Goal: Task Accomplishment & Management: Use online tool/utility

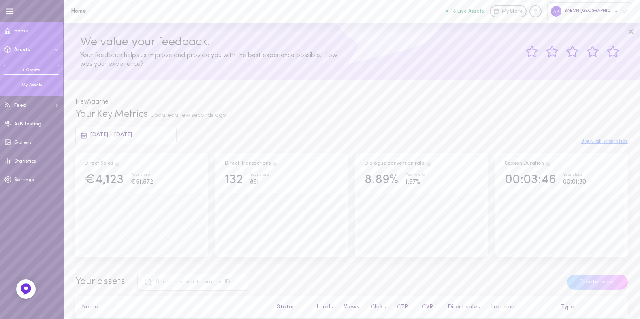
click at [30, 87] on div "My Assets" at bounding box center [31, 85] width 55 height 6
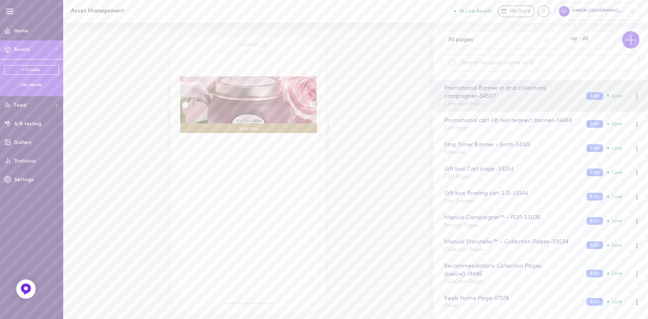
click at [485, 38] on div "All pages" at bounding box center [491, 40] width 95 height 8
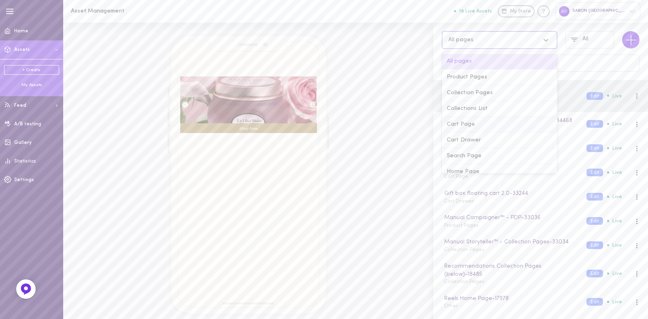
click at [478, 122] on div "Cart Page" at bounding box center [499, 125] width 115 height 16
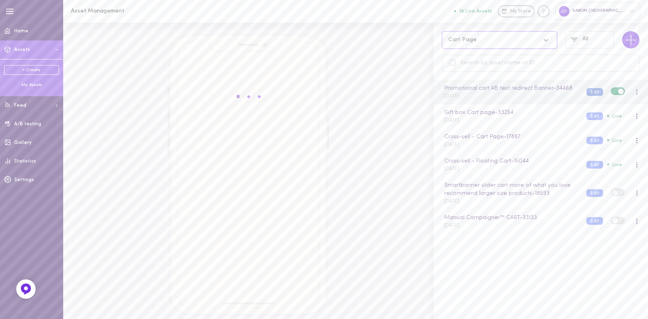
click at [586, 96] on button "Edit" at bounding box center [594, 92] width 17 height 8
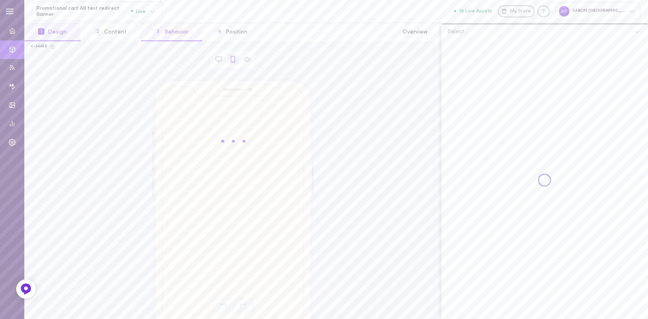
click at [181, 38] on button "3 Behavior" at bounding box center [171, 32] width 61 height 18
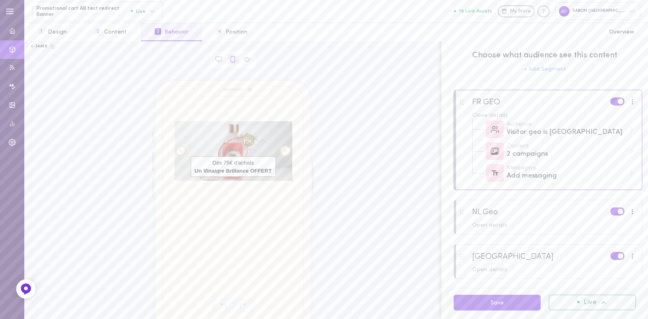
scroll to position [9, 0]
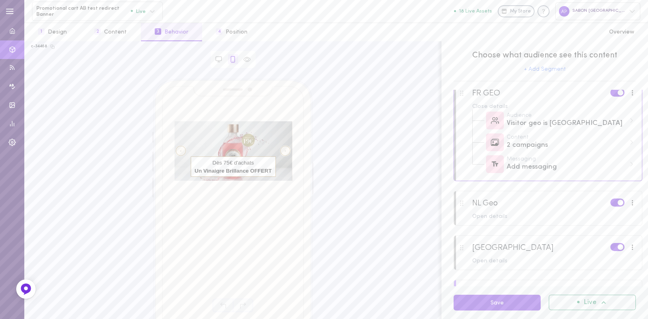
click at [488, 271] on div at bounding box center [548, 258] width 188 height 44
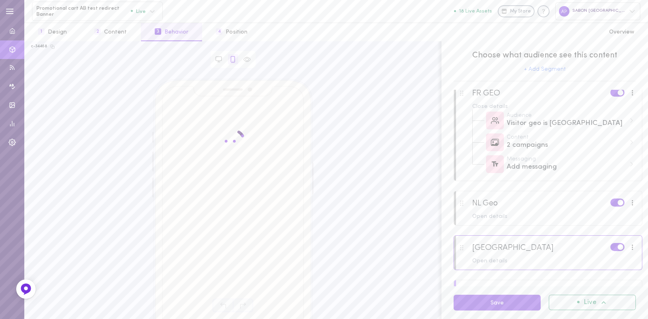
scroll to position [17, 0]
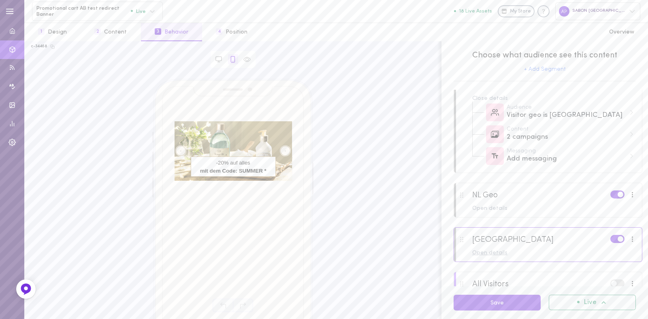
click at [500, 254] on div "Open details" at bounding box center [554, 254] width 164 height 6
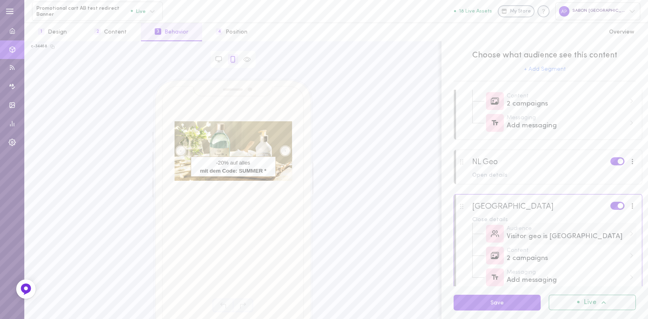
scroll to position [56, 0]
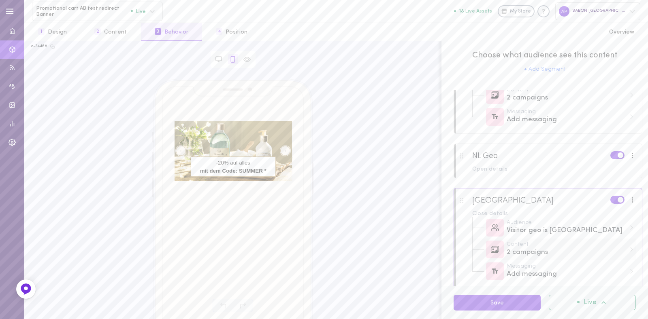
click at [559, 255] on div "2 campaigns" at bounding box center [565, 253] width 119 height 10
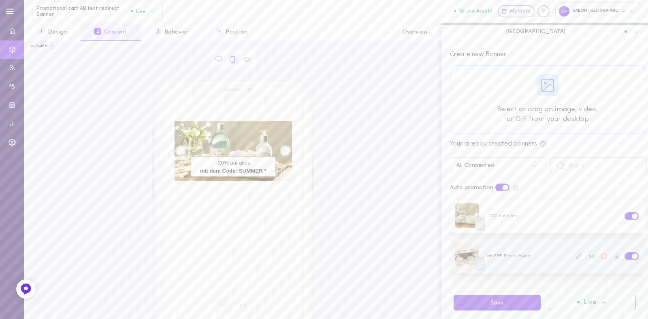
click at [624, 254] on label at bounding box center [631, 257] width 14 height 8
click at [0, 0] on input "checkbox" at bounding box center [0, 0] width 0 height 0
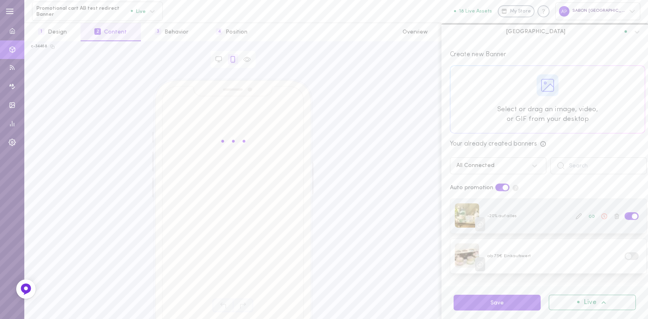
click at [632, 215] on span at bounding box center [635, 217] width 6 height 6
click at [0, 0] on input "checkbox" at bounding box center [0, 0] width 0 height 0
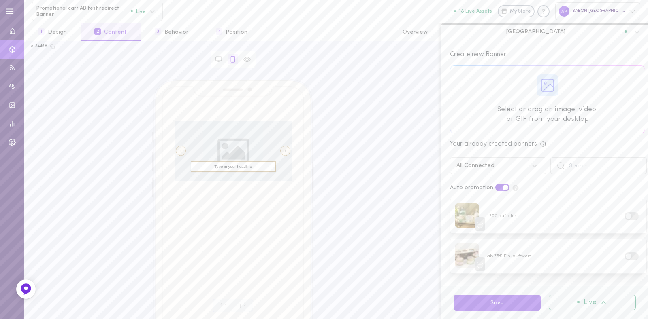
click at [558, 109] on div at bounding box center [547, 99] width 194 height 67
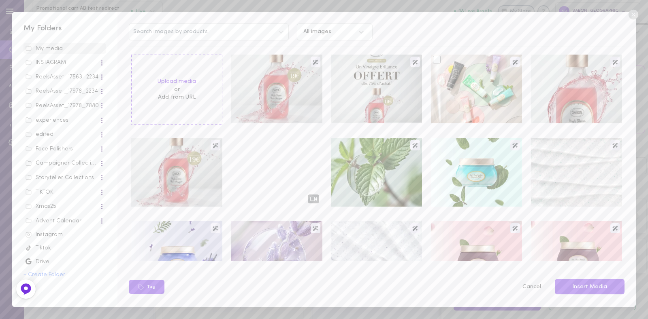
click at [440, 76] on div at bounding box center [476, 89] width 91 height 69
click at [435, 59] on div at bounding box center [437, 60] width 8 height 8
click at [0, 0] on input "checkbox" at bounding box center [0, 0] width 0 height 0
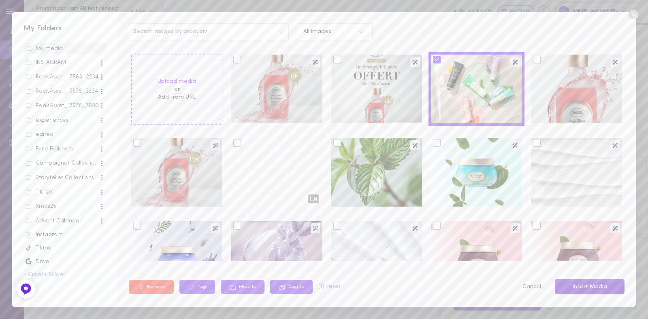
click at [598, 285] on button "Insert Media" at bounding box center [590, 287] width 70 height 16
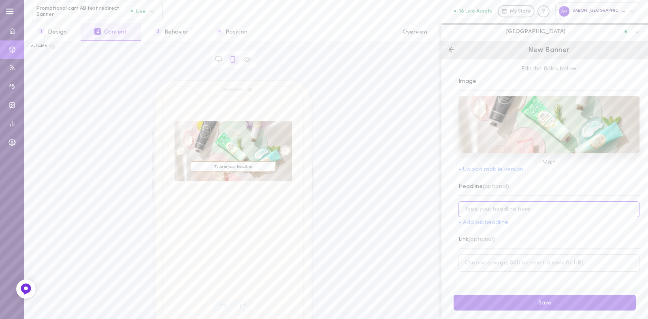
click at [515, 217] on input at bounding box center [548, 210] width 181 height 16
click at [486, 208] on input at bounding box center [548, 210] width 181 height 16
paste input "Wenn Sie den Newsletter abonnieren,"
type input "Wenn Sie den Newsletter abonnieren,"
click at [476, 223] on button "+ Add subheadline" at bounding box center [483, 223] width 50 height 6
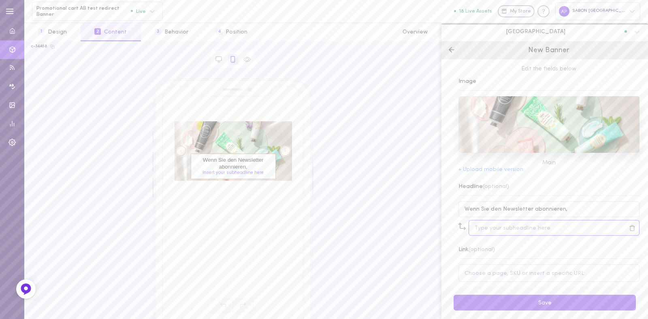
click at [511, 229] on input at bounding box center [553, 228] width 171 height 16
paste input "-15% auf Ihre 1. Bestellung"
type input "-15% auf Ihre 1. Bestellung"
click at [563, 211] on input "Wenn Sie den Newsletter abonnieren," at bounding box center [548, 210] width 181 height 16
click at [477, 208] on input "Wenn Sie den Newsletter abonnieren" at bounding box center [548, 210] width 181 height 16
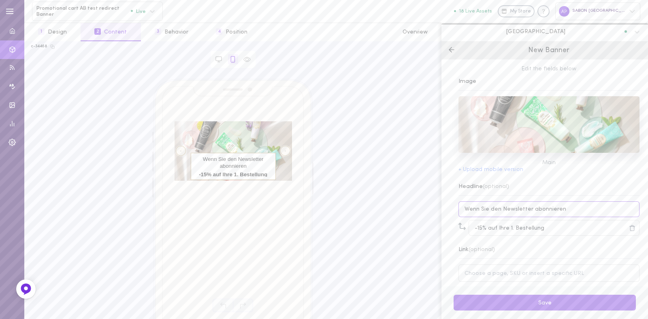
click at [477, 208] on input "Wenn Sie den Newsletter abonnieren" at bounding box center [548, 210] width 181 height 16
paste input "Für Newsletter-Abonnent"
type input "Für Newsletter-Abonnenten"
click at [544, 268] on input at bounding box center [548, 273] width 181 height 17
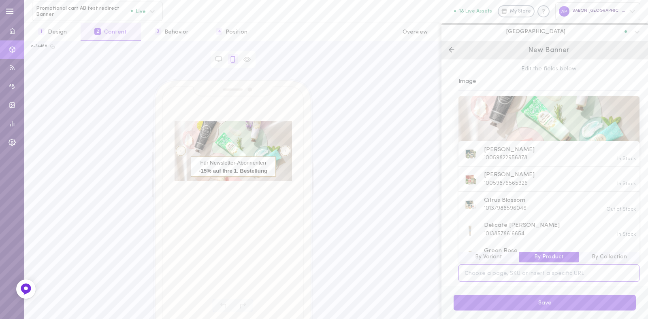
click at [496, 274] on input at bounding box center [548, 273] width 181 height 17
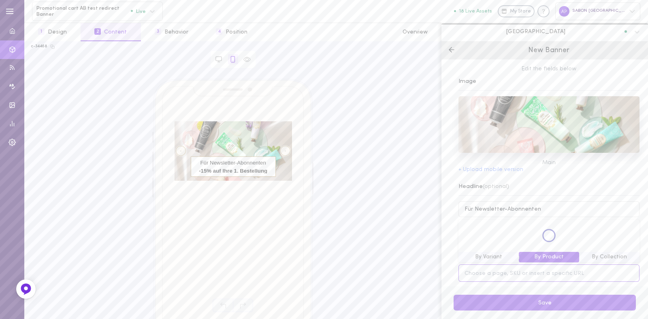
paste input "[URL][DOMAIN_NAME]"
type input "[URL][DOMAIN_NAME]"
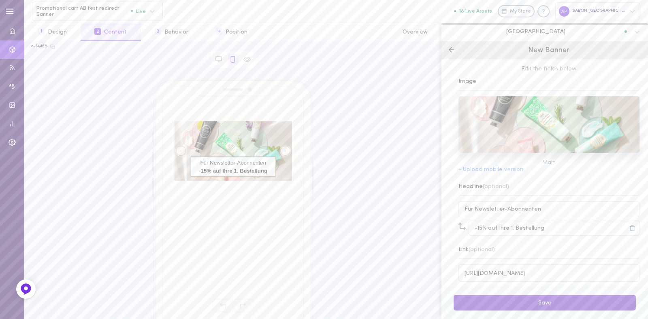
click at [550, 299] on button "Save" at bounding box center [544, 303] width 182 height 16
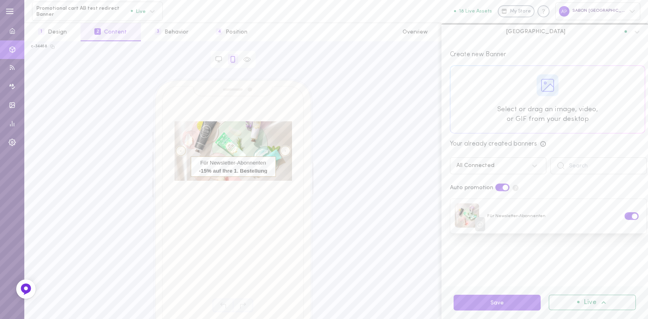
click at [546, 115] on div at bounding box center [547, 99] width 194 height 67
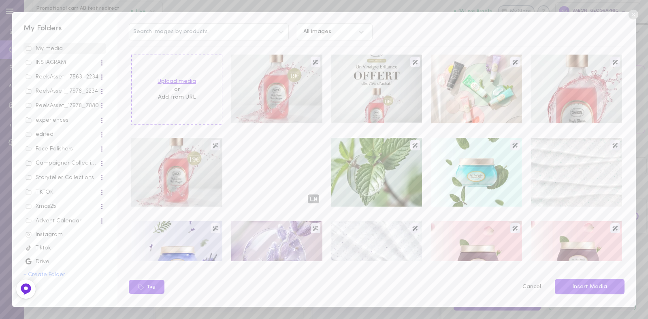
click at [174, 84] on label "Upload media" at bounding box center [176, 82] width 38 height 8
click at [0, 0] on input "Upload media" at bounding box center [0, 0] width 0 height 0
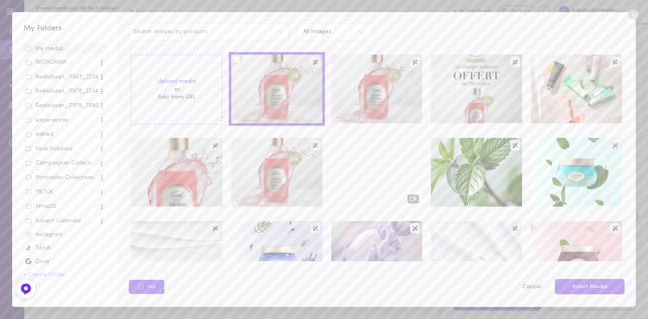
click at [236, 60] on div at bounding box center [237, 60] width 8 height 8
click at [0, 0] on input "checkbox" at bounding box center [0, 0] width 0 height 0
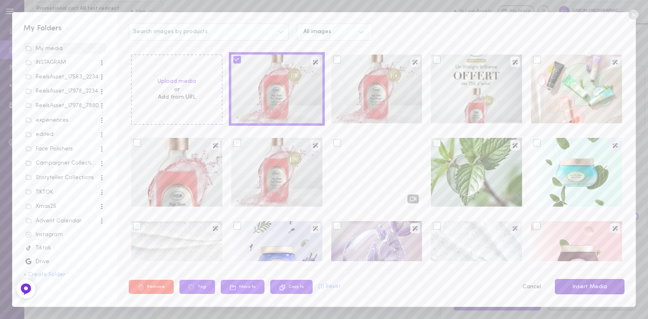
click at [593, 290] on button "Insert Media" at bounding box center [590, 287] width 70 height 16
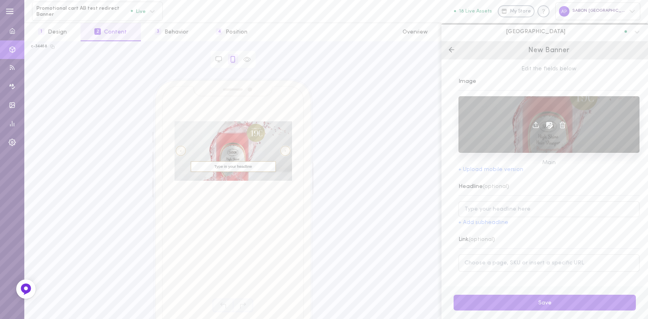
click at [546, 124] on icon at bounding box center [549, 125] width 7 height 7
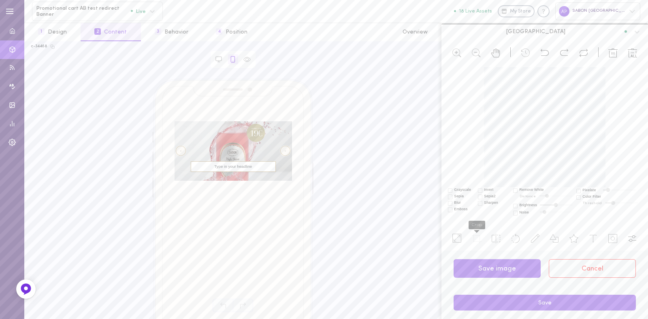
click at [479, 238] on use at bounding box center [477, 239] width 10 height 10
click at [526, 104] on div at bounding box center [544, 146] width 206 height 158
drag, startPoint x: 483, startPoint y: 72, endPoint x: 621, endPoint y: 145, distance: 156.1
click at [621, 145] on div at bounding box center [544, 146] width 206 height 158
click at [581, 200] on icon at bounding box center [584, 199] width 8 height 8
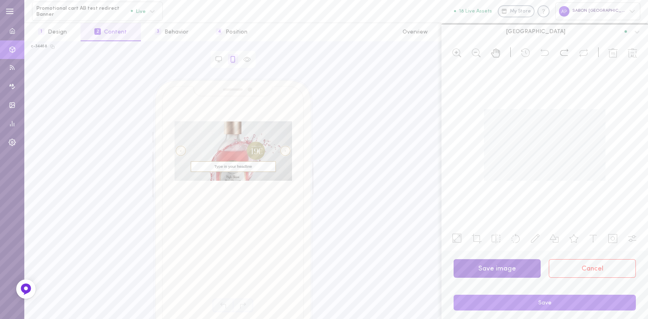
click at [508, 269] on button "Save image" at bounding box center [496, 269] width 87 height 19
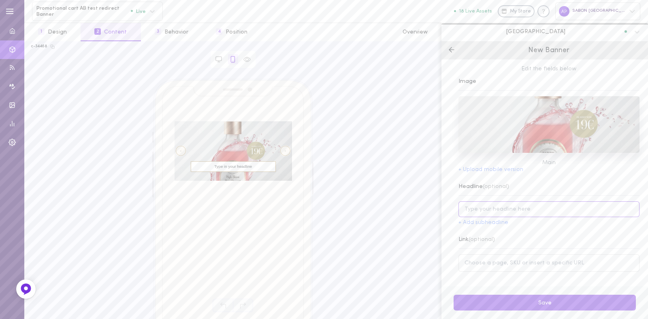
click at [488, 208] on input at bounding box center [548, 210] width 181 height 16
type input "[PERSON_NAME] Gratis"
click at [517, 213] on input "beim [PERSON_NAME]" at bounding box center [548, 210] width 181 height 16
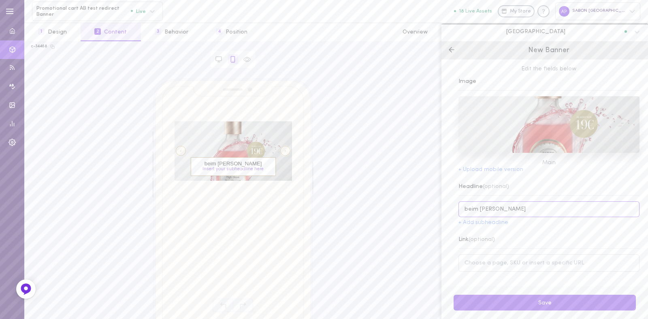
paste input "Ab 75€ Einkaufswert"
type input "Ab 75€ Einkaufswert"
click at [489, 223] on button "+ Add subheadline" at bounding box center [483, 223] width 50 height 6
click at [502, 230] on input at bounding box center [553, 228] width 171 height 16
paste input "Ab 75€ Einkaufswert"
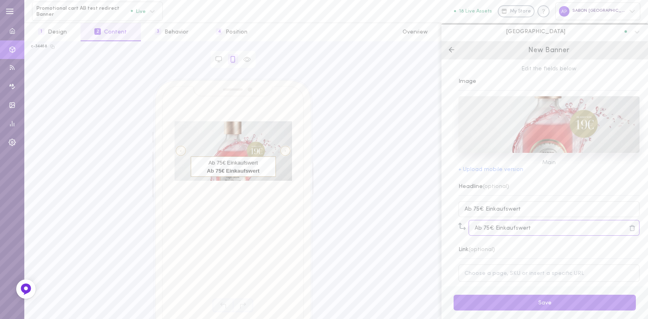
click at [479, 228] on input "Ab 75€ Einkaufswert" at bounding box center [553, 228] width 171 height 16
paste input "gratis [PERSON_NAME]"
click at [490, 226] on input "ein gratis [PERSON_NAME]" at bounding box center [553, 228] width 171 height 16
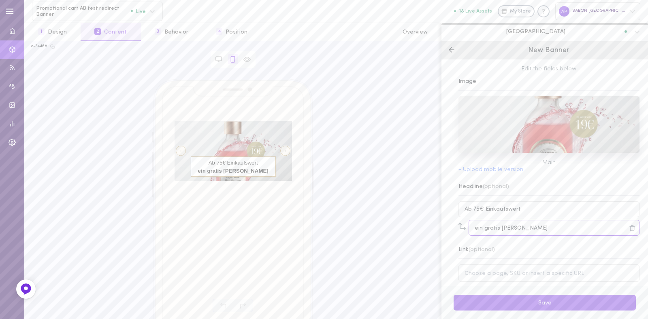
click at [490, 226] on input "ein gratis [PERSON_NAME]" at bounding box center [553, 228] width 171 height 16
type input "ein gratis [PERSON_NAME]"
click at [539, 238] on div "Edit the fields below Image Main + Upload mobile version Headline (optional) Ab…" at bounding box center [544, 173] width 206 height 227
click at [506, 266] on input at bounding box center [548, 273] width 181 height 17
paste input "[URL][DOMAIN_NAME]"
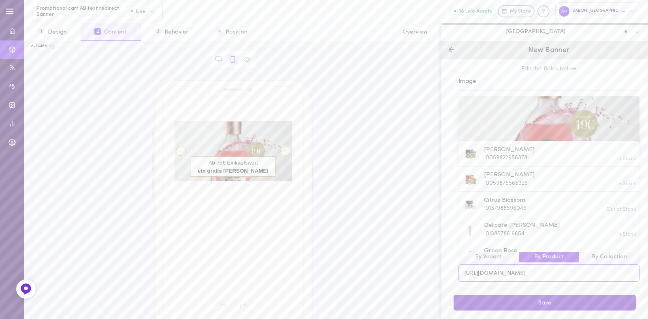
type input "[URL][DOMAIN_NAME]"
click at [521, 300] on button "Save" at bounding box center [544, 303] width 182 height 16
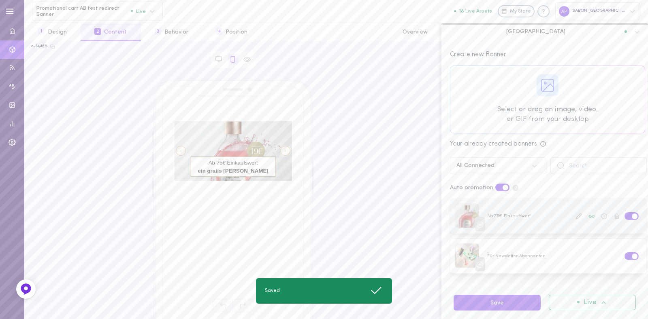
click at [601, 216] on icon at bounding box center [604, 217] width 6 height 6
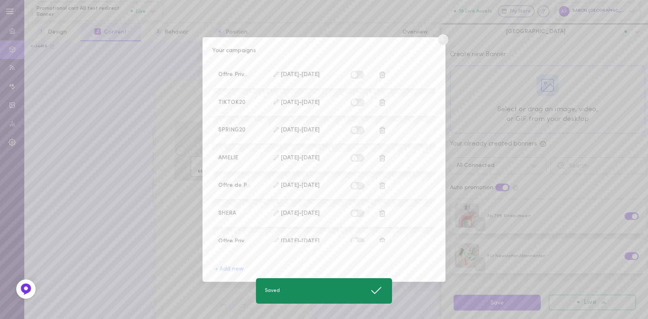
scroll to position [161, 0]
click at [351, 227] on span at bounding box center [354, 230] width 6 height 6
click at [0, 0] on input "checkbox" at bounding box center [0, 0] width 0 height 0
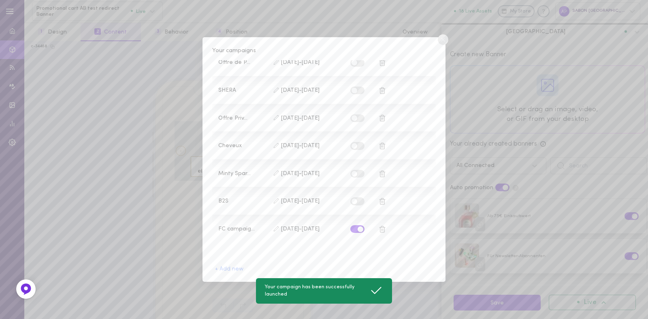
click at [440, 43] on circle at bounding box center [443, 39] width 11 height 11
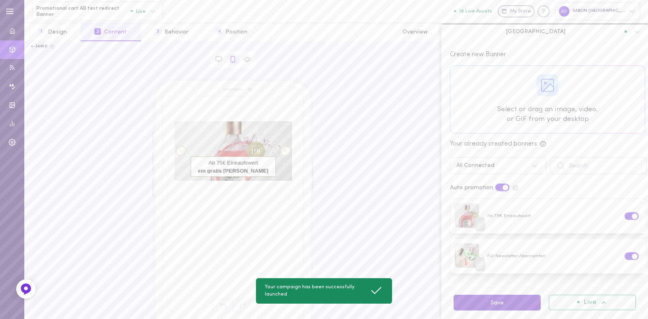
click at [519, 303] on button "Save" at bounding box center [496, 303] width 87 height 16
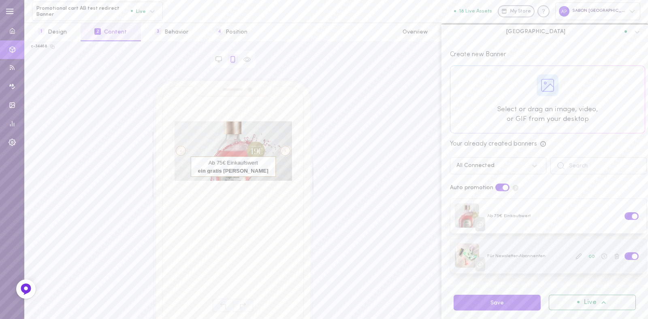
click at [532, 269] on div at bounding box center [548, 256] width 196 height 34
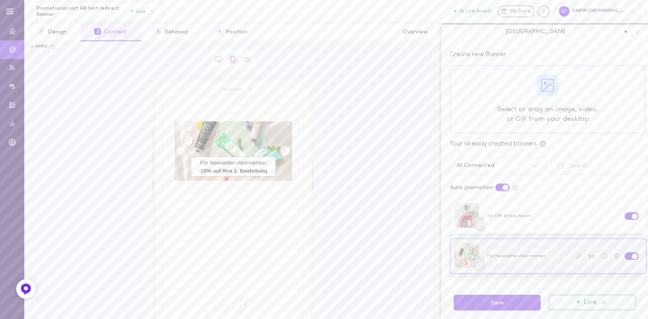
click at [575, 256] on icon at bounding box center [578, 256] width 6 height 6
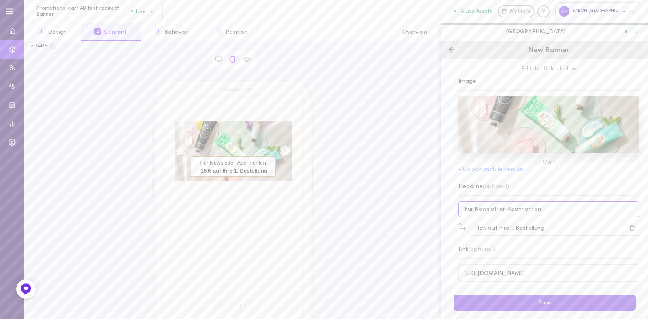
click at [488, 207] on input "Für Newsletter-Abonnenten" at bounding box center [548, 210] width 181 height 16
click at [497, 233] on input "-15% auf Ihre 1. Bestellung" at bounding box center [553, 228] width 171 height 16
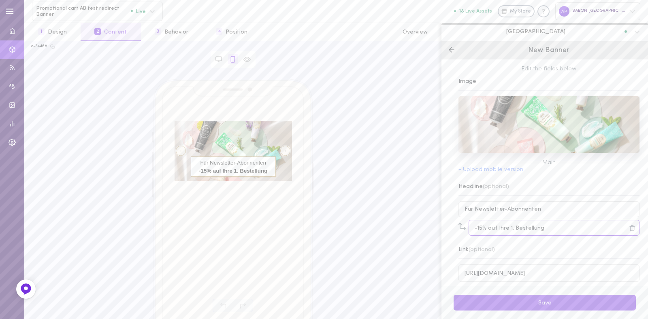
click at [497, 233] on input "-15% auf Ihre 1. Bestellung" at bounding box center [553, 228] width 171 height 16
click at [187, 40] on button "3 Behavior" at bounding box center [171, 32] width 61 height 18
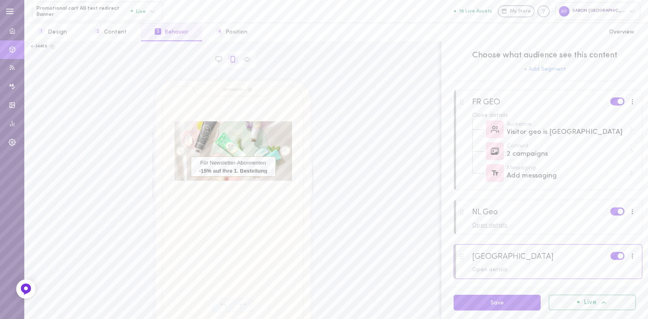
click at [491, 225] on div "Open details" at bounding box center [554, 226] width 164 height 6
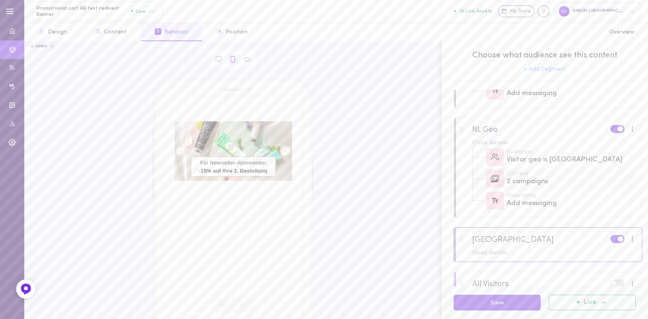
click at [532, 185] on div "2 campaigns" at bounding box center [565, 182] width 119 height 10
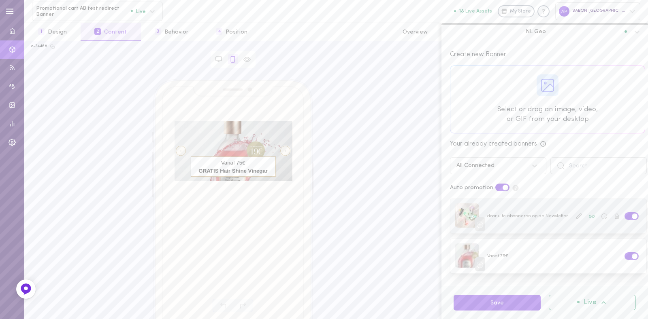
click at [574, 217] on button at bounding box center [578, 216] width 11 height 11
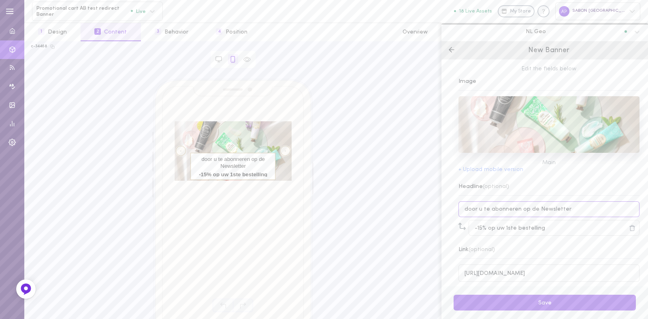
click at [542, 208] on input "door u te abonneren op de Newsletter" at bounding box center [548, 210] width 181 height 16
click at [510, 229] on input "-15% op uw 1ste bestelling" at bounding box center [553, 228] width 171 height 16
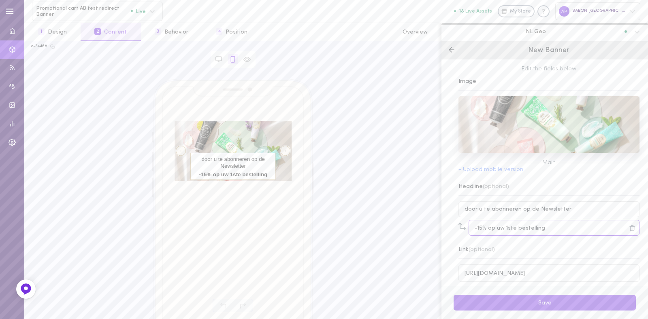
click at [510, 229] on input "-15% op uw 1ste bestelling" at bounding box center [553, 228] width 171 height 16
click at [245, 26] on button "4 Position" at bounding box center [231, 32] width 59 height 18
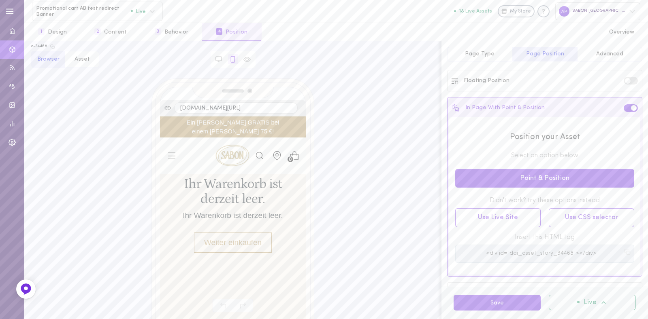
scroll to position [0, 0]
